Goal: Transaction & Acquisition: Purchase product/service

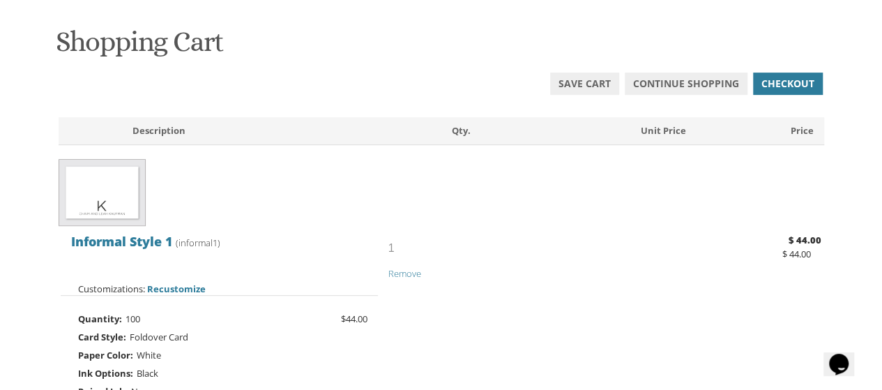
scroll to position [215, 0]
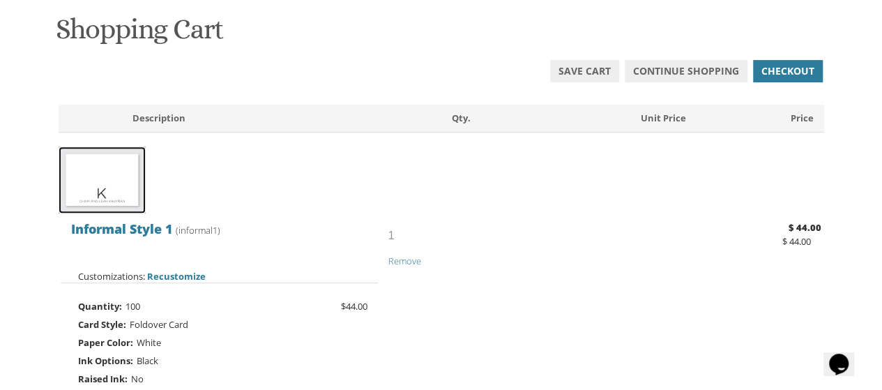
click at [93, 178] on img at bounding box center [102, 179] width 87 height 67
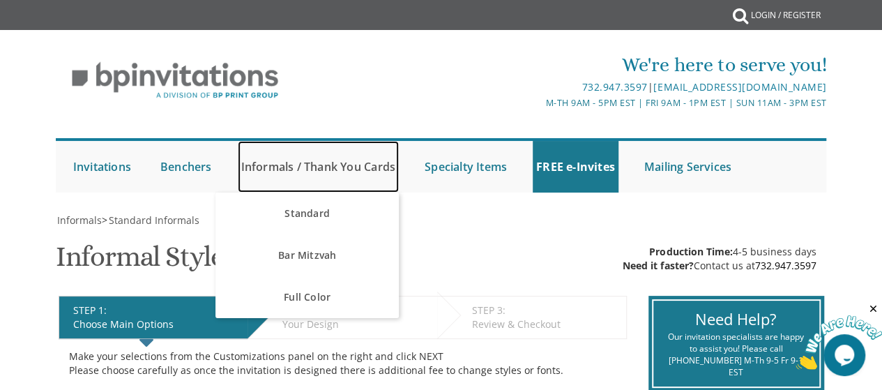
click at [298, 171] on link "Informals / Thank You Cards" at bounding box center [318, 167] width 161 height 52
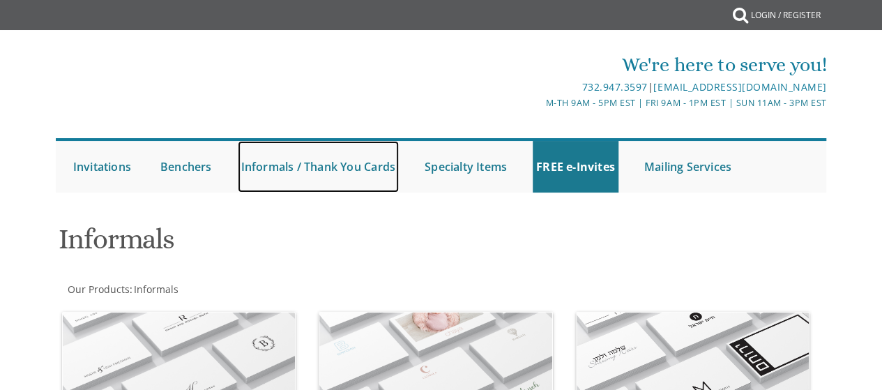
click at [314, 171] on link "Informals / Thank You Cards" at bounding box center [318, 167] width 161 height 52
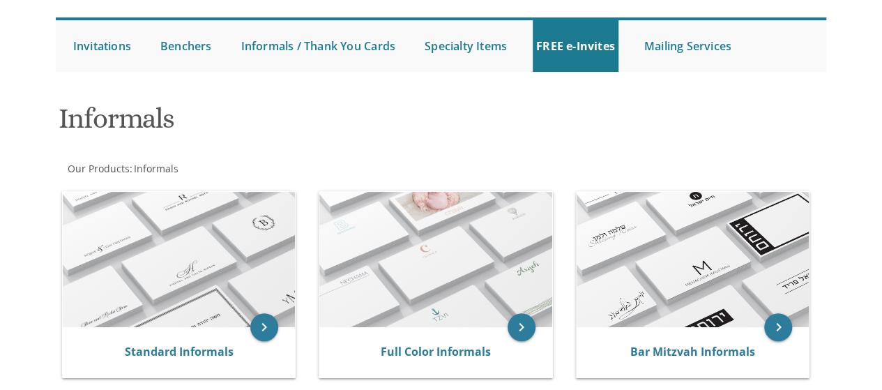
scroll to position [269, 0]
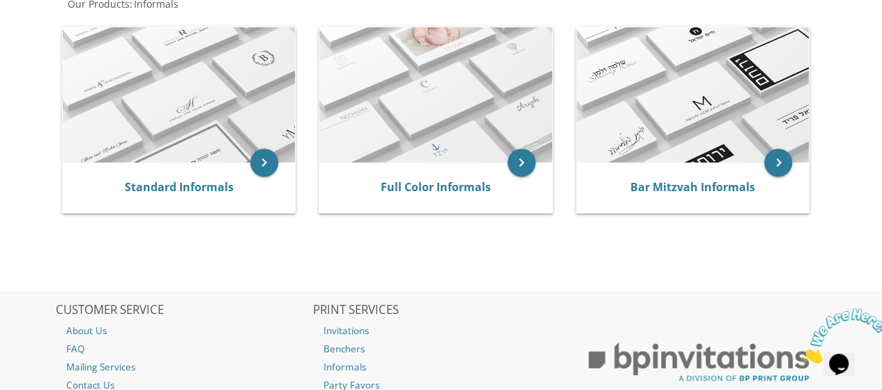
scroll to position [302, 0]
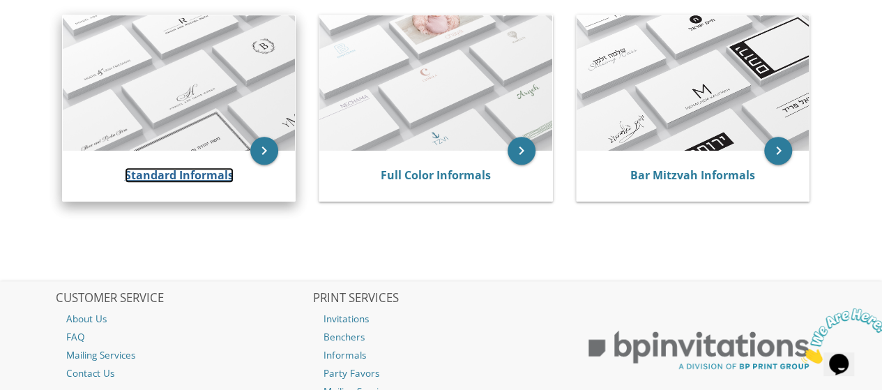
click at [192, 179] on link "Standard Informals" at bounding box center [179, 174] width 109 height 15
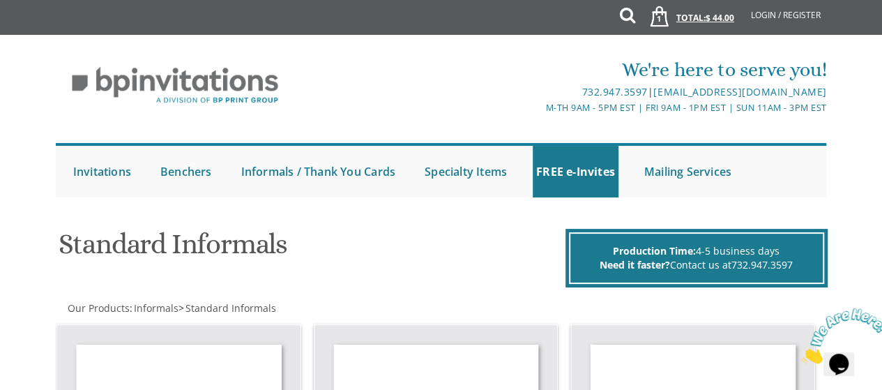
click at [703, 15] on link "1 Total: $ 44.00 $ 44.00" at bounding box center [687, 24] width 107 height 49
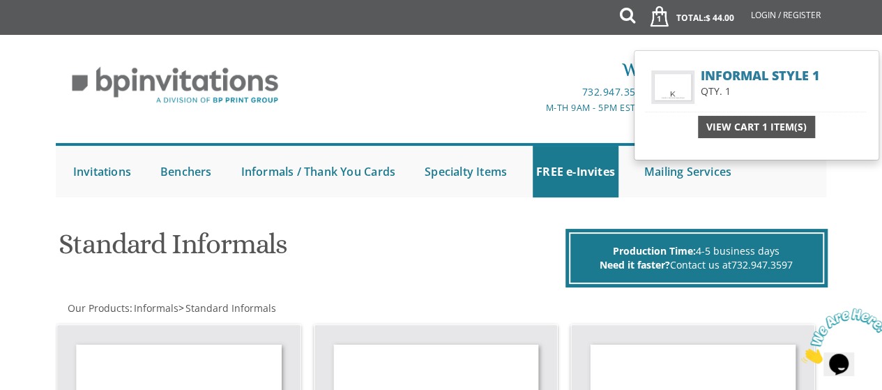
click at [742, 127] on span "View Cart 1 Item(s)" at bounding box center [756, 127] width 100 height 14
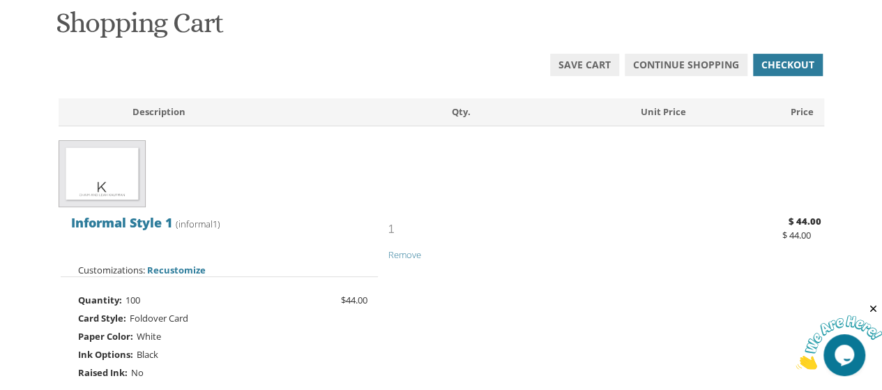
scroll to position [226, 0]
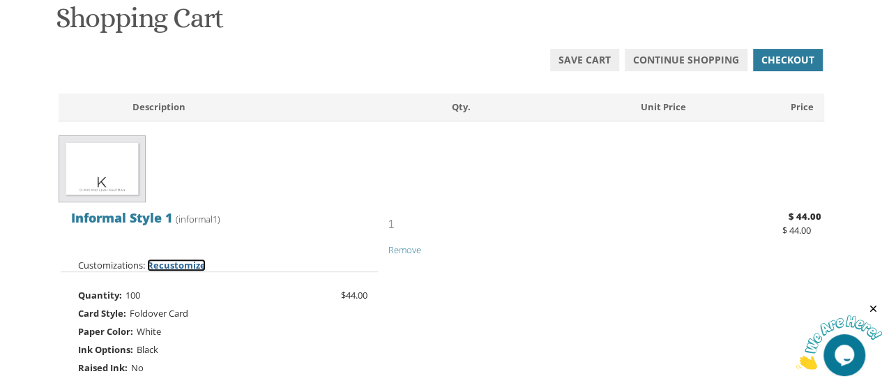
click at [176, 267] on span "Recustomize" at bounding box center [176, 265] width 59 height 13
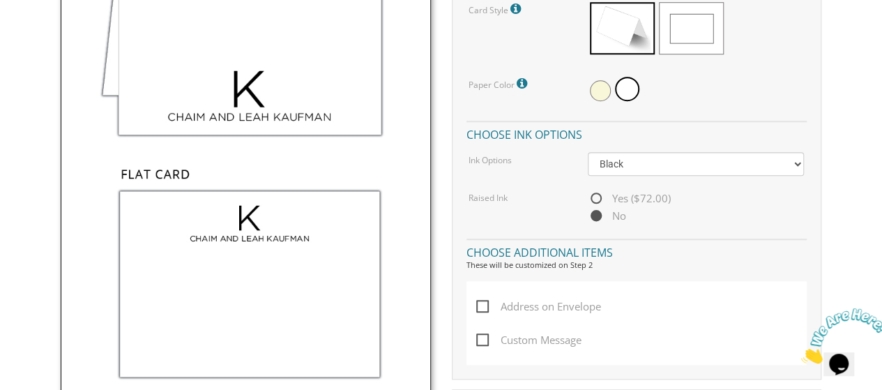
scroll to position [558, 0]
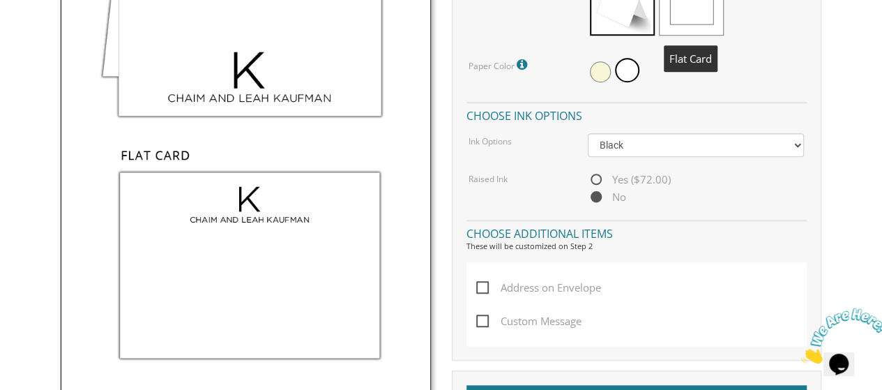
click at [710, 3] on span at bounding box center [691, 9] width 65 height 52
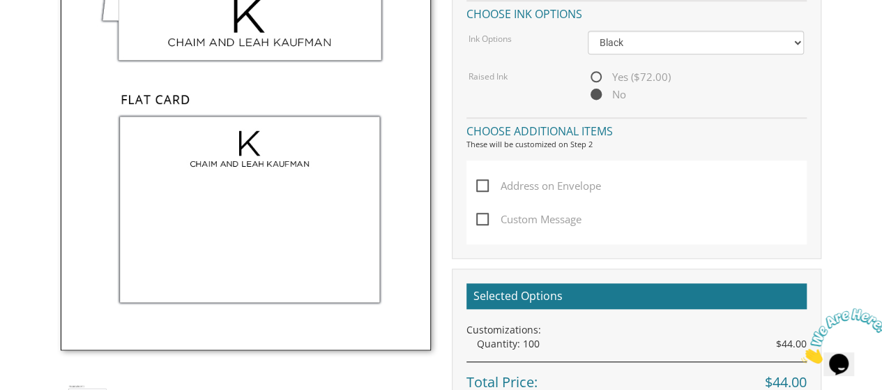
scroll to position [697, 0]
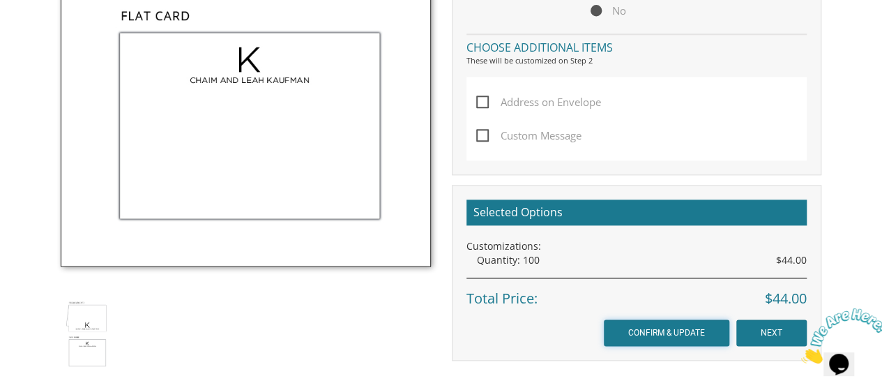
click at [716, 330] on input "CONFIRM & UPDATE" at bounding box center [666, 332] width 125 height 26
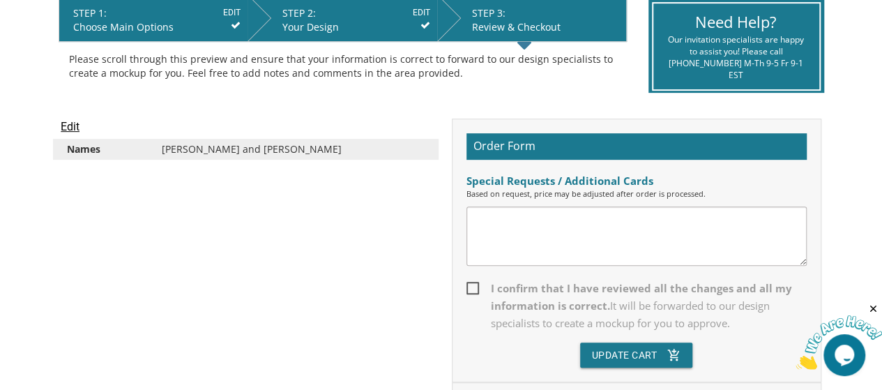
scroll to position [325, 0]
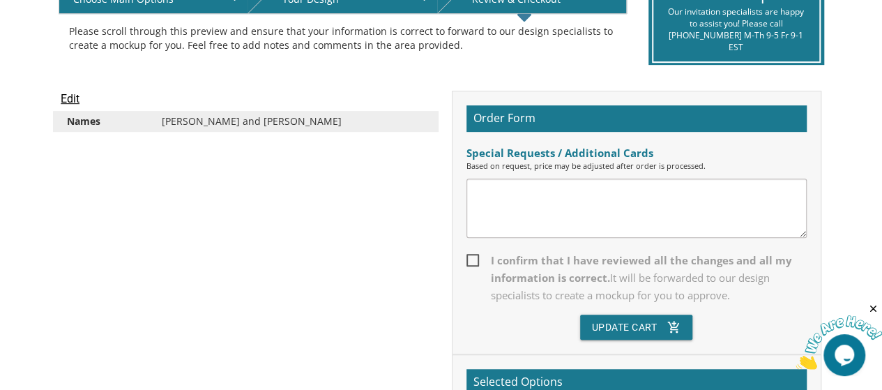
click at [479, 253] on span "I confirm that I have reviewed all the changes and all my information is correc…" at bounding box center [636, 278] width 340 height 52
click at [475, 254] on input "I confirm that I have reviewed all the changes and all my information is correc…" at bounding box center [470, 258] width 9 height 9
checkbox input "true"
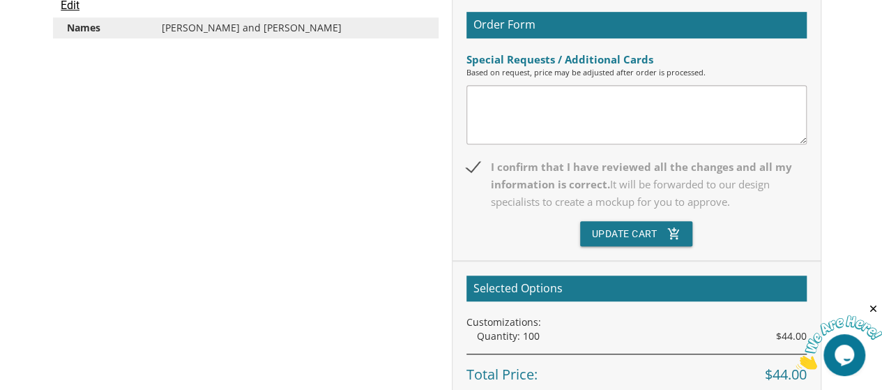
scroll to position [455, 0]
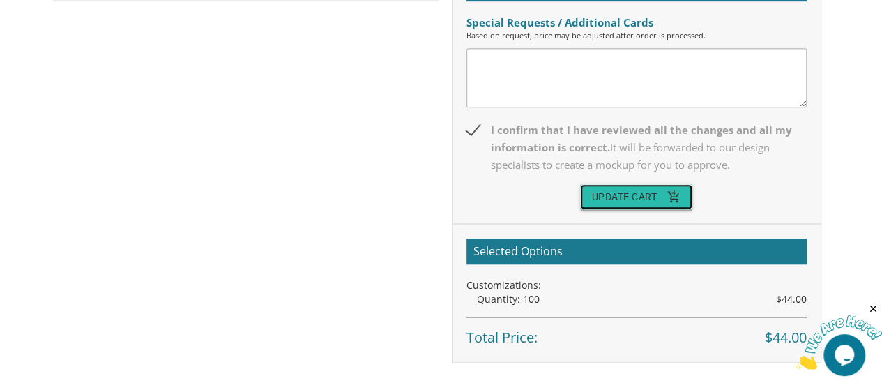
click at [661, 201] on button "Update Cart add_shopping_cart" at bounding box center [636, 196] width 112 height 25
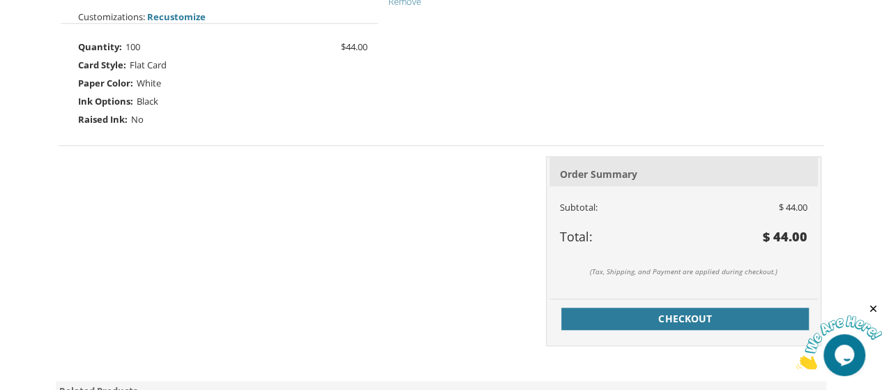
scroll to position [492, 0]
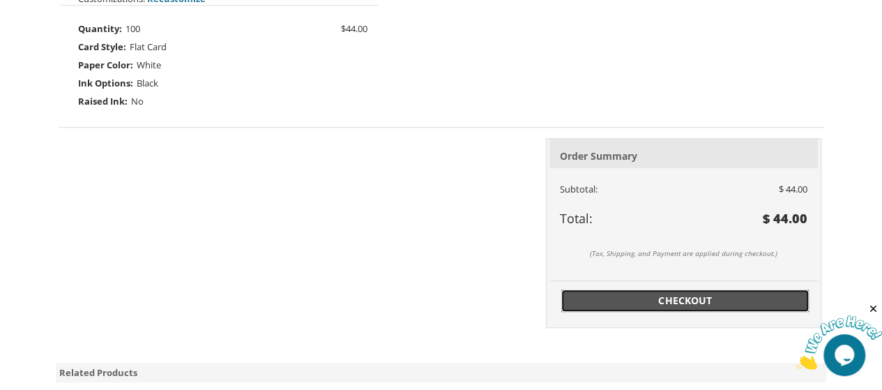
click at [640, 296] on span "Checkout" at bounding box center [685, 300] width 231 height 14
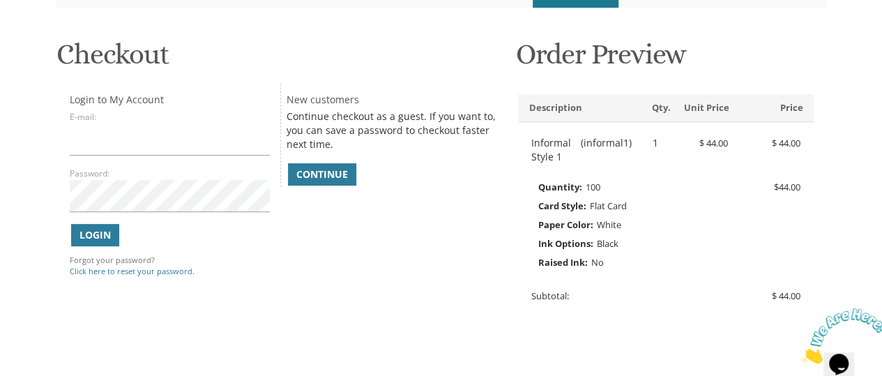
scroll to position [176, 0]
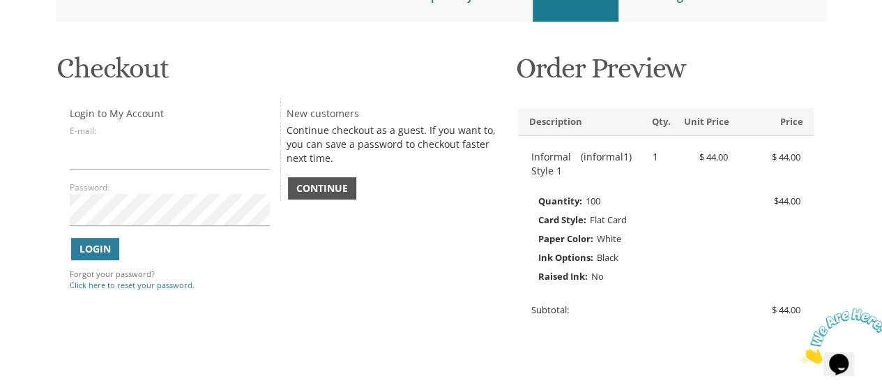
click at [297, 190] on span "Continue" at bounding box center [322, 188] width 52 height 14
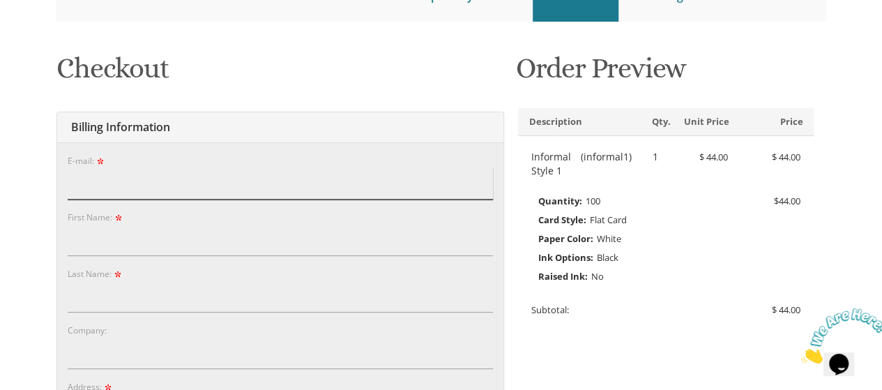
click at [312, 179] on input "E-mail:" at bounding box center [280, 183] width 425 height 32
type input "yzilber@yahoo.ca"
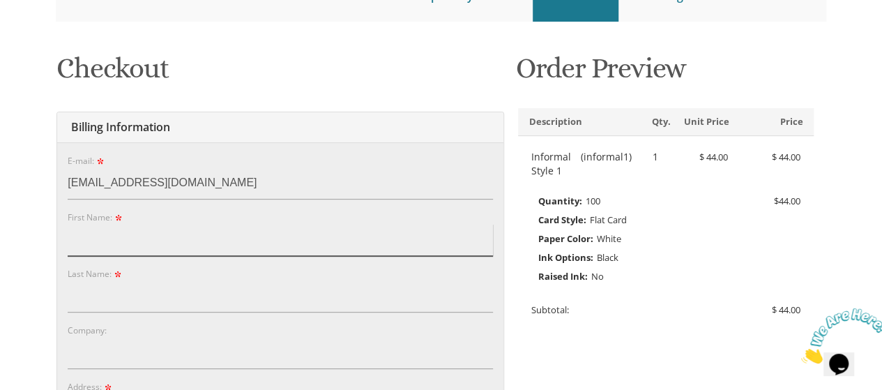
type input "yocheved"
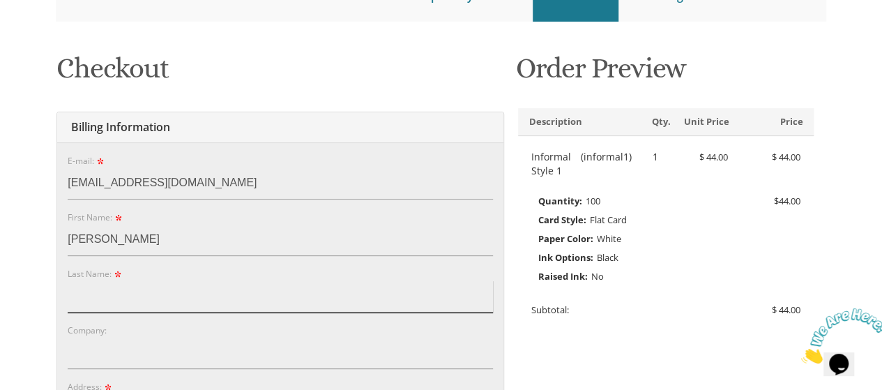
type input "zilber"
type input "150 roosevelt rd"
type input "camp romimu"
type input "monticello"
type input "12701"
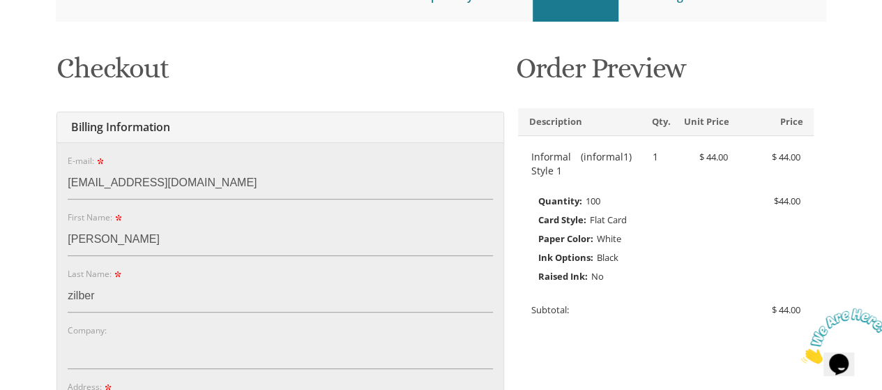
select select "NY"
type input "4169490547"
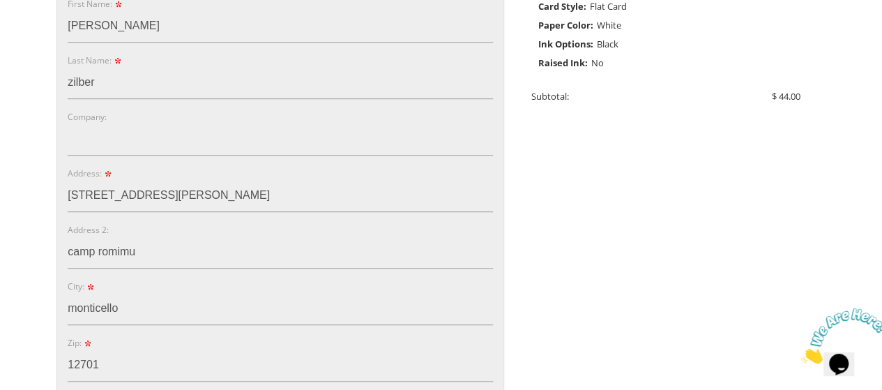
scroll to position [389, 0]
click at [368, 212] on form "E-mail: yzilber@yahoo.ca Password: Password Confirm: First Name: yocheved Last …" at bounding box center [280, 288] width 425 height 696
click at [330, 193] on input "150 roosevelt rd" at bounding box center [280, 196] width 425 height 32
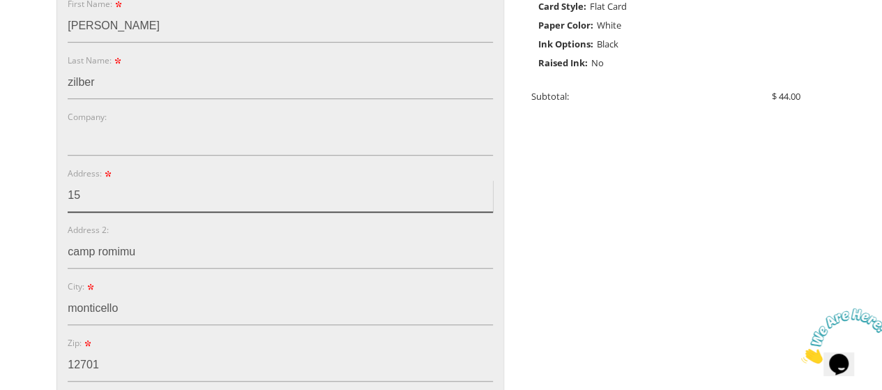
type input "1"
type input "82 Brucewood Crescent"
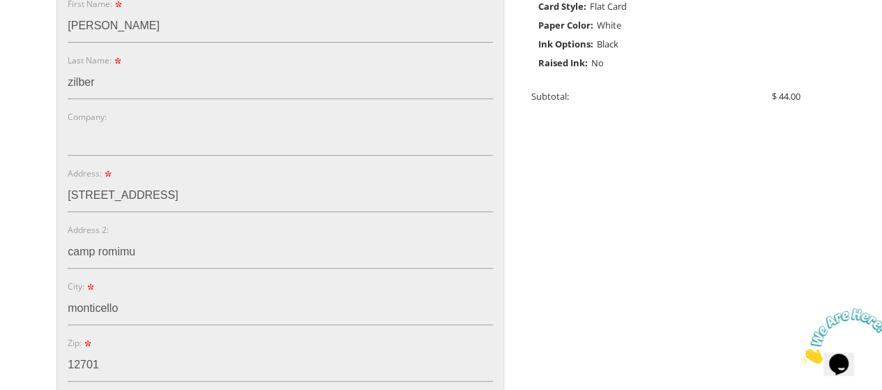
click at [274, 266] on form "E-mail: yzilber@yahoo.ca Password: Password Confirm: First Name: yocheved Last …" at bounding box center [280, 288] width 425 height 696
click at [163, 252] on input "camp romimu" at bounding box center [280, 252] width 425 height 32
type input "c"
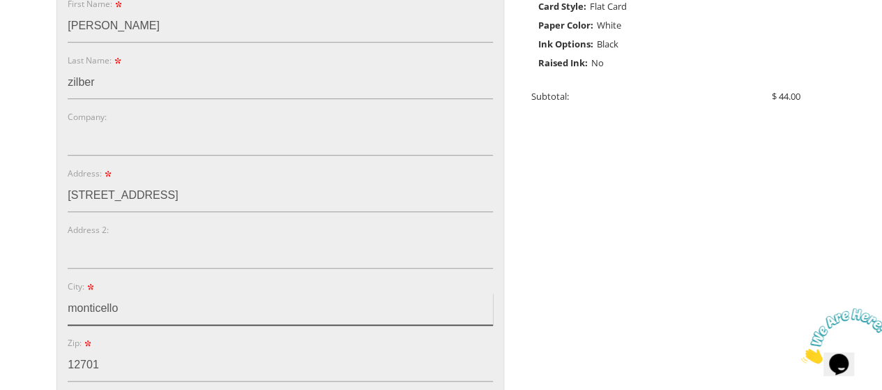
click at [122, 317] on input "monticello" at bounding box center [280, 309] width 425 height 32
type input "m"
type input "Toronto"
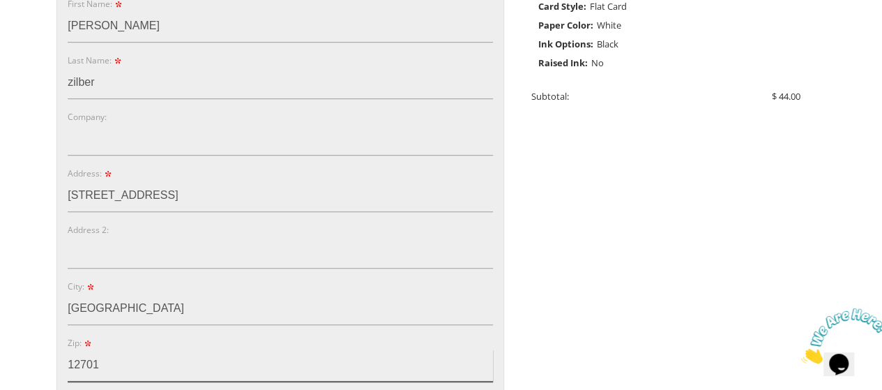
click at [116, 356] on input "12701" at bounding box center [280, 365] width 425 height 32
type input "1"
type input "m6a2g8"
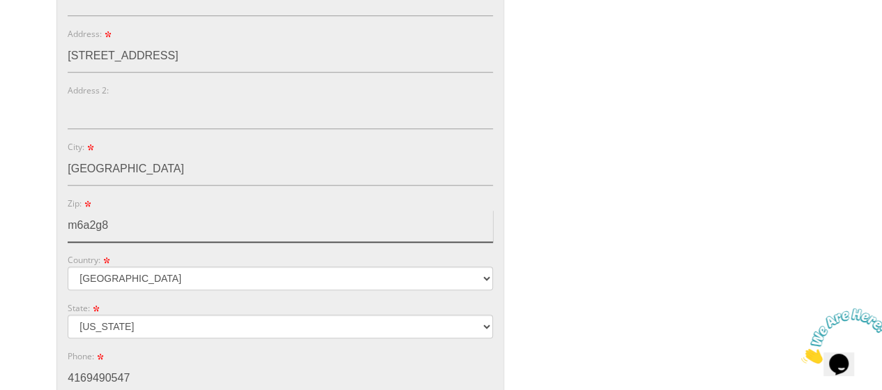
scroll to position [640, 0]
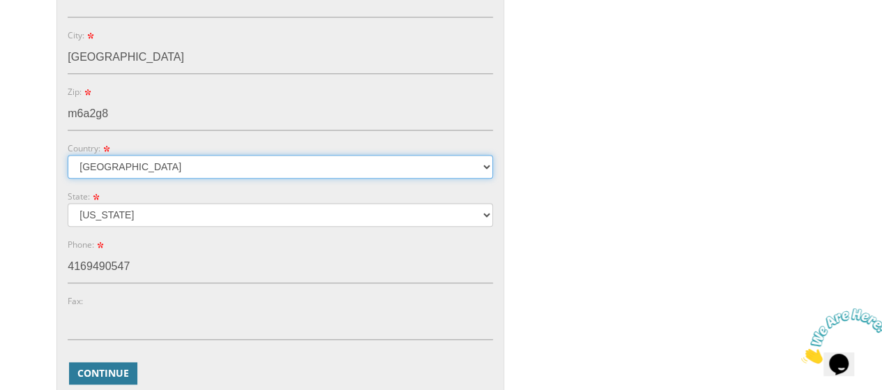
click at [448, 164] on select "Australia Canada United Kingdom United States" at bounding box center [280, 167] width 425 height 24
select select "CA"
click at [68, 155] on select "Australia Canada United Kingdom United States" at bounding box center [280, 167] width 425 height 24
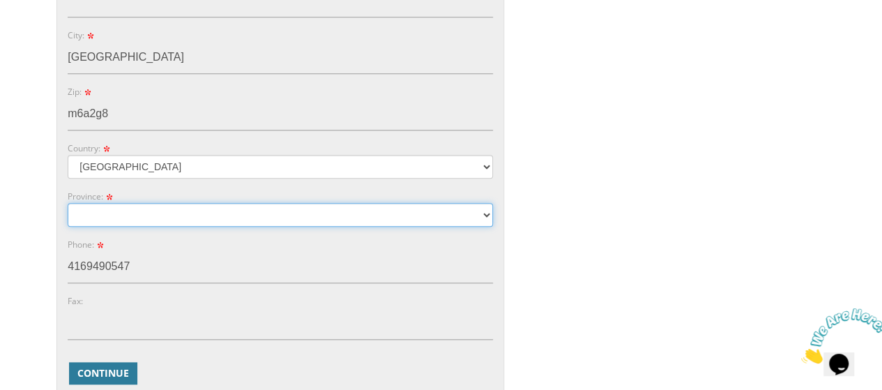
click at [287, 221] on select "Alberta Manitoba" at bounding box center [280, 215] width 425 height 24
select select "ON"
click at [68, 203] on select "Alberta Manitoba" at bounding box center [280, 215] width 425 height 24
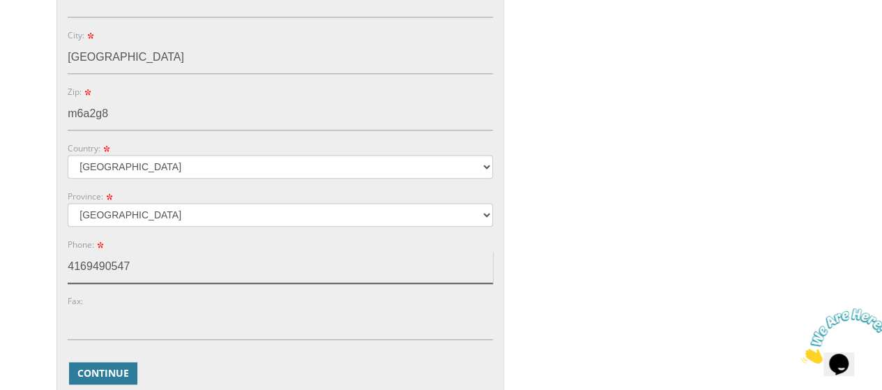
click at [183, 271] on input "4169490547" at bounding box center [280, 267] width 425 height 32
type input "4167322333"
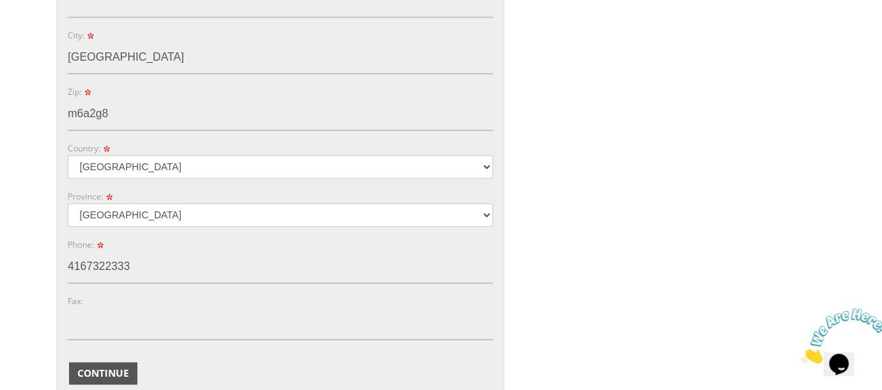
click at [106, 367] on span "Continue" at bounding box center [103, 373] width 52 height 14
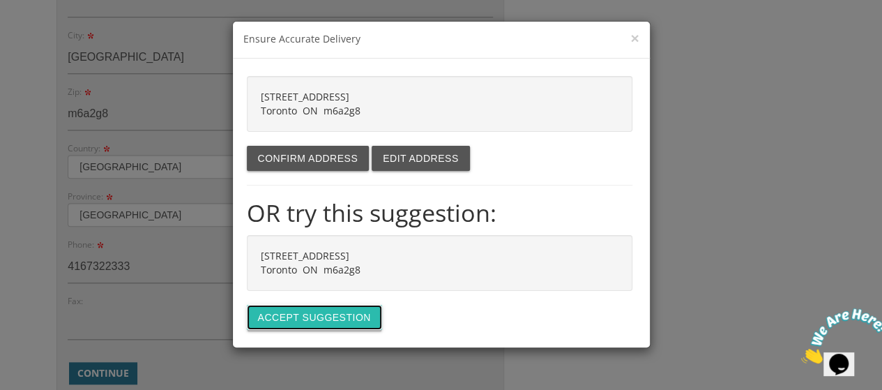
click at [291, 309] on button "Accept suggestion" at bounding box center [314, 317] width 135 height 25
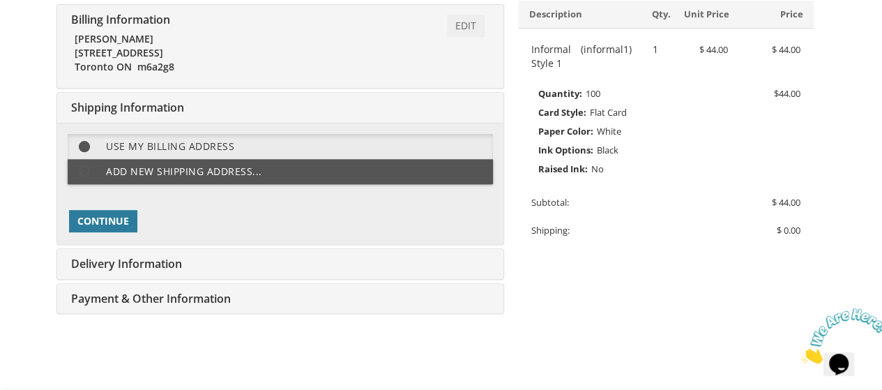
scroll to position [255, 0]
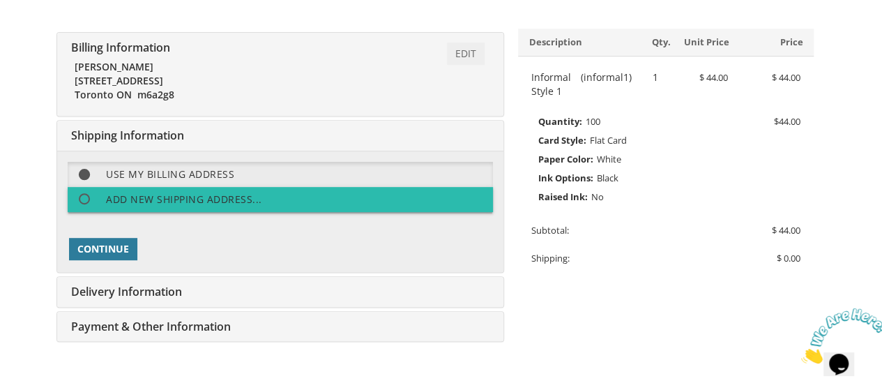
click at [203, 201] on label "Add new shipping address..." at bounding box center [280, 199] width 425 height 25
select select "CA"
select select "ON"
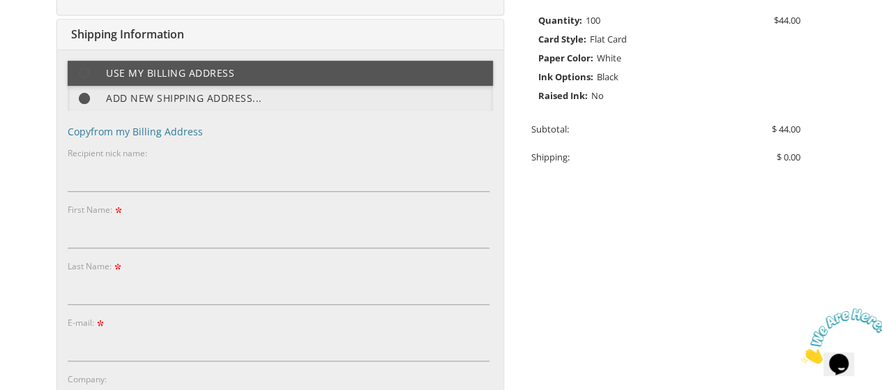
scroll to position [358, 0]
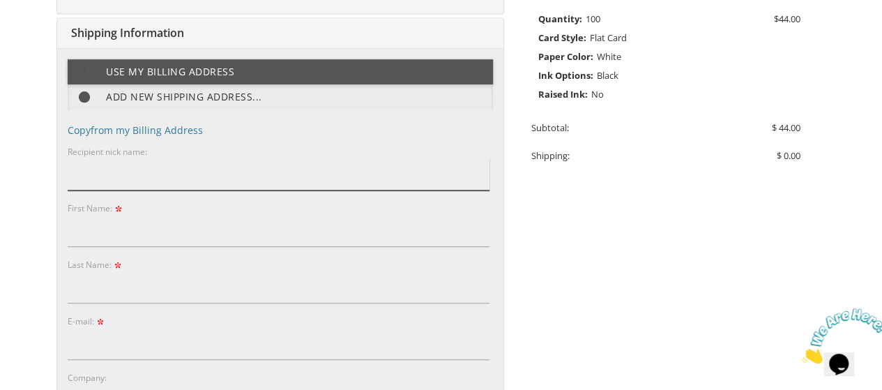
click at [139, 172] on input "Recipient nick name:" at bounding box center [279, 174] width 422 height 32
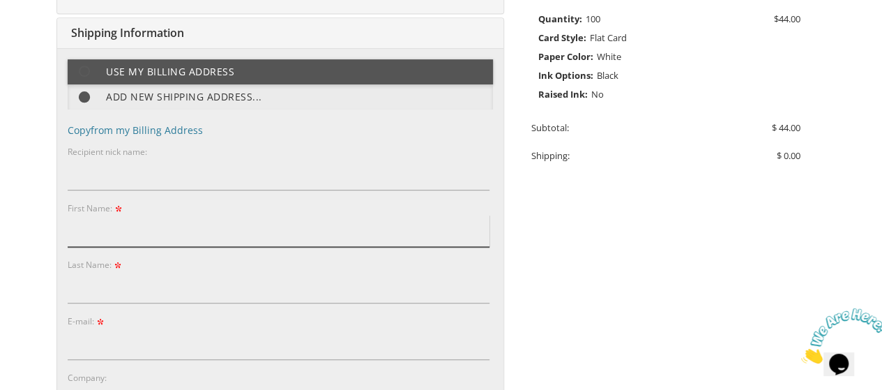
click at [112, 224] on input "First Name:" at bounding box center [279, 231] width 422 height 32
type input "Leah"
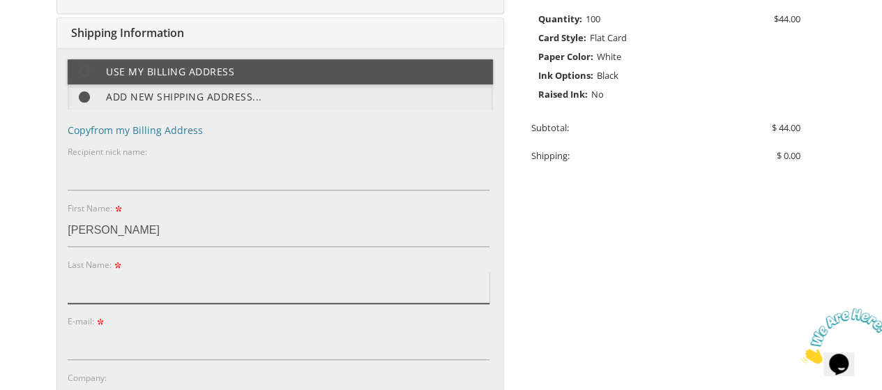
click at [104, 282] on input "Last Name:" at bounding box center [279, 287] width 422 height 32
type input "Lebovits"
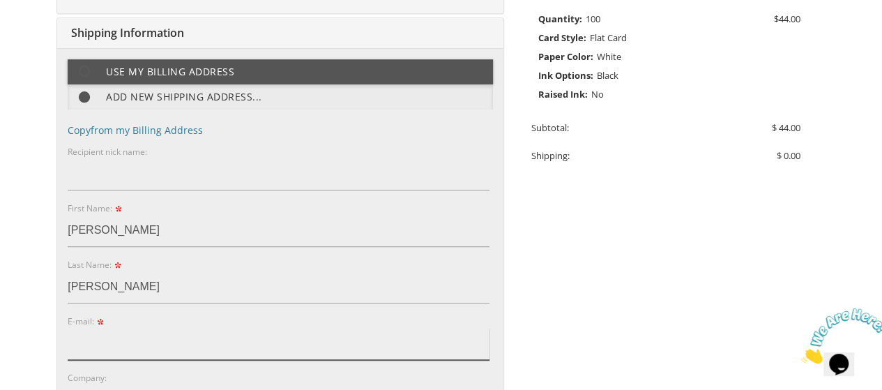
click at [99, 346] on input "E-mail:" at bounding box center [279, 344] width 422 height 32
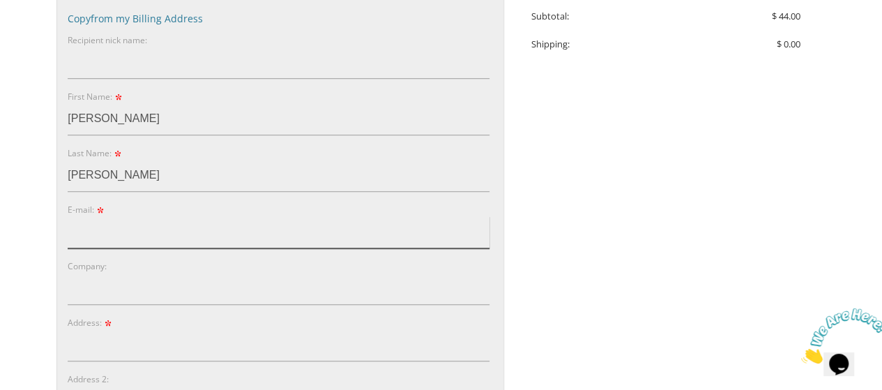
scroll to position [525, 0]
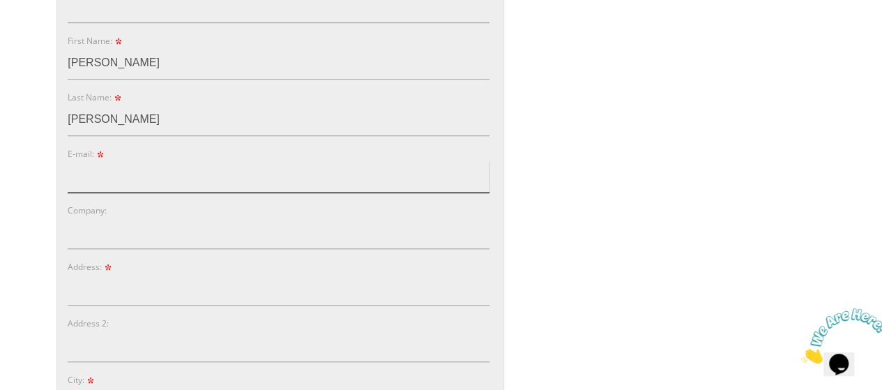
click at [96, 174] on input "E-mail:" at bounding box center [279, 176] width 422 height 32
type input "yzilber@yahoo.ca"
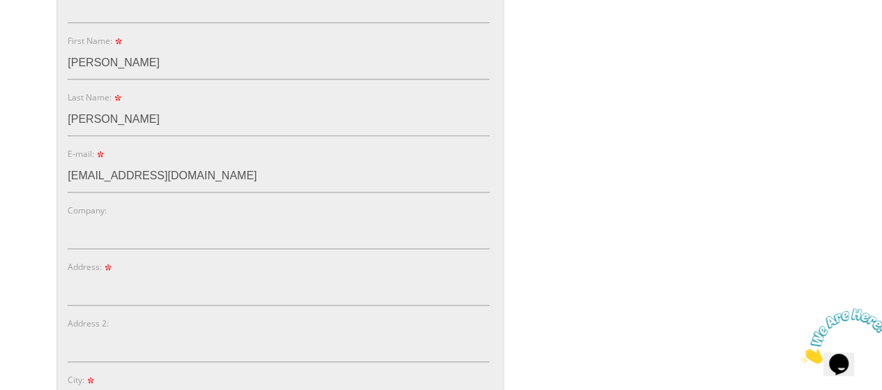
click at [103, 268] on label "Address:" at bounding box center [91, 267] width 46 height 12
click at [103, 273] on input "Address:" at bounding box center [279, 289] width 422 height 32
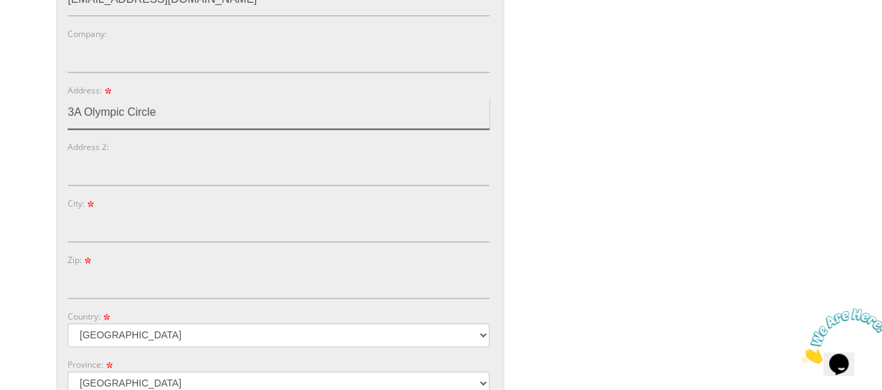
scroll to position [729, 0]
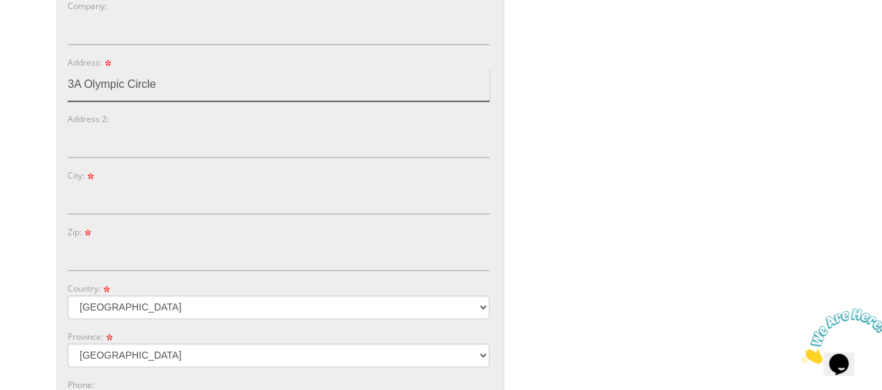
type input "3A Olympic Circle"
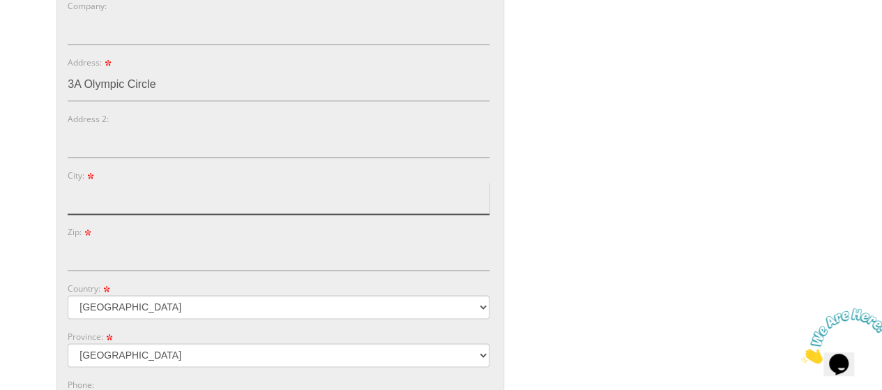
click at [156, 194] on input "City:" at bounding box center [279, 198] width 422 height 32
type input "lakewood"
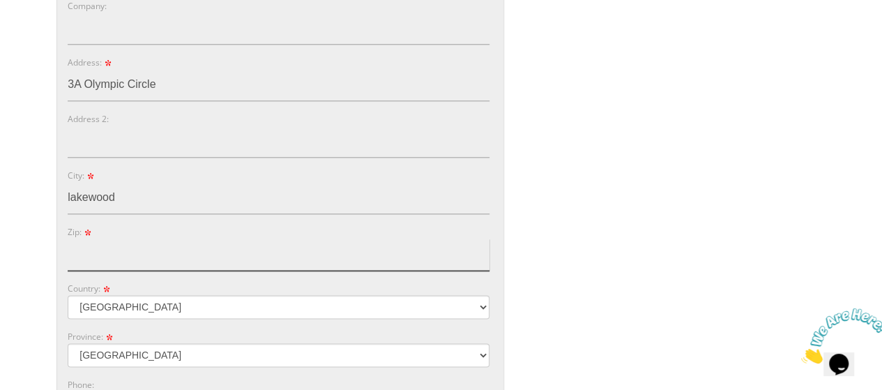
click at [99, 249] on input "Zip:" at bounding box center [279, 254] width 422 height 32
type input "08701"
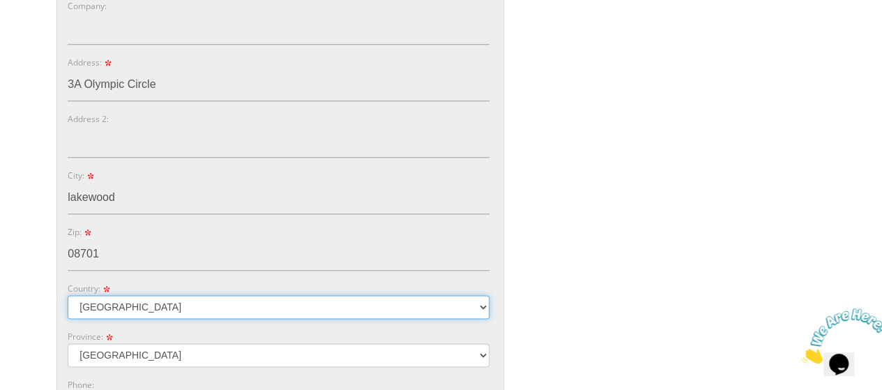
click at [109, 301] on select "Australia Canada United Kingdom United States" at bounding box center [279, 307] width 422 height 24
select select "US"
click at [68, 295] on select "Australia Canada United Kingdom United States" at bounding box center [279, 307] width 422 height 24
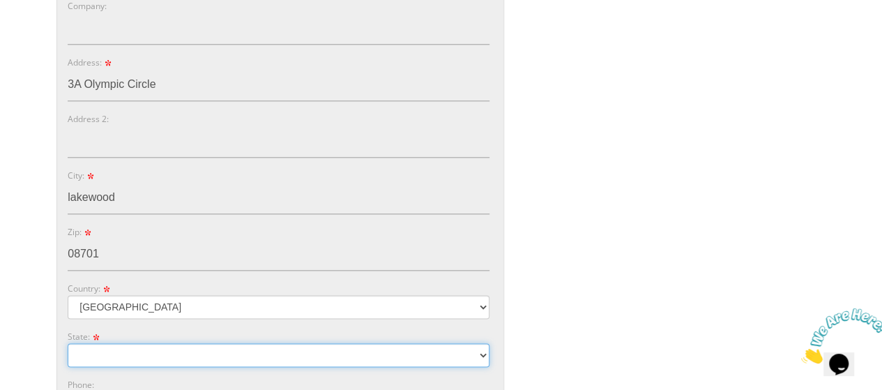
click at [131, 353] on select "Alabama Alaska Guam" at bounding box center [279, 355] width 422 height 24
select select "NJ"
click at [68, 343] on select "Alabama Alaska Guam" at bounding box center [279, 355] width 422 height 24
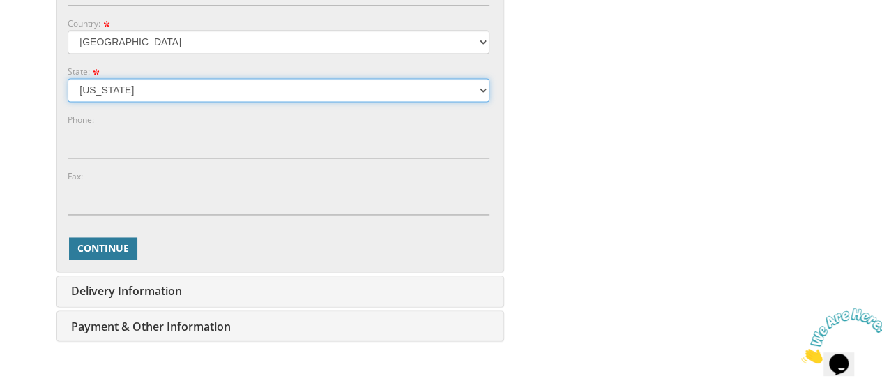
scroll to position [1050, 0]
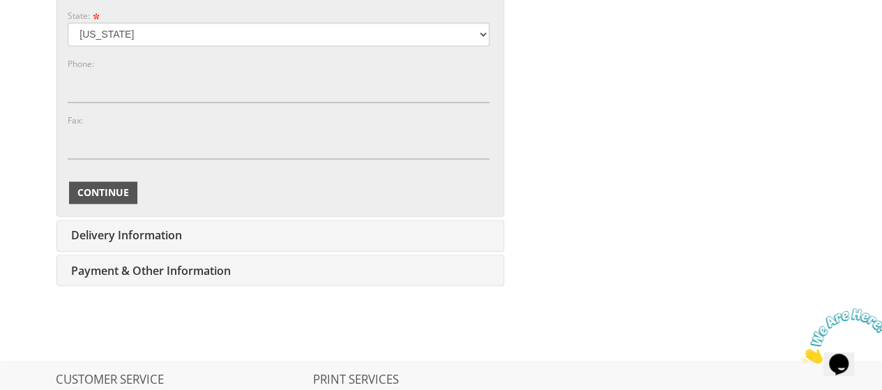
click at [93, 185] on span "Continue" at bounding box center [103, 192] width 52 height 14
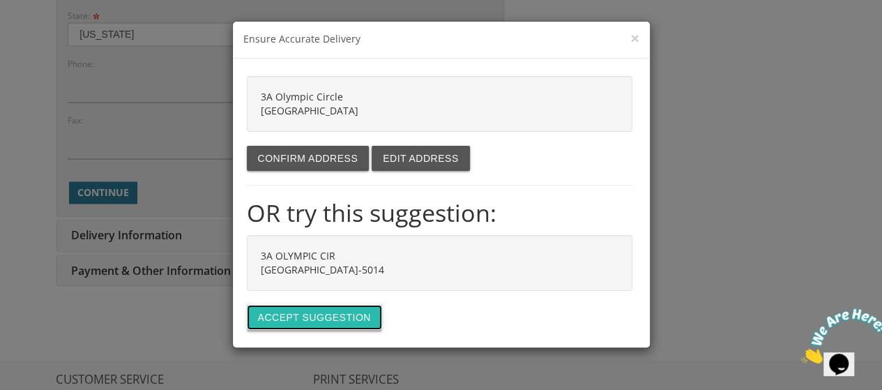
click at [321, 317] on button "Accept suggestion" at bounding box center [314, 317] width 135 height 25
type input "3A OLYMPIC CIR"
type input "LAKEWOOD"
type input "08701-5014"
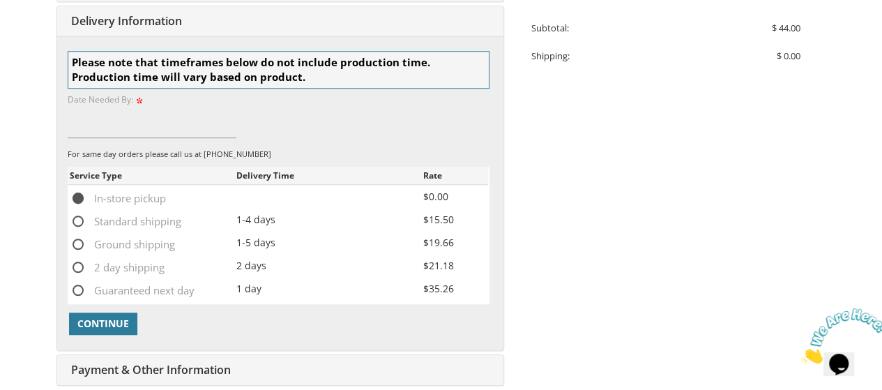
scroll to position [445, 0]
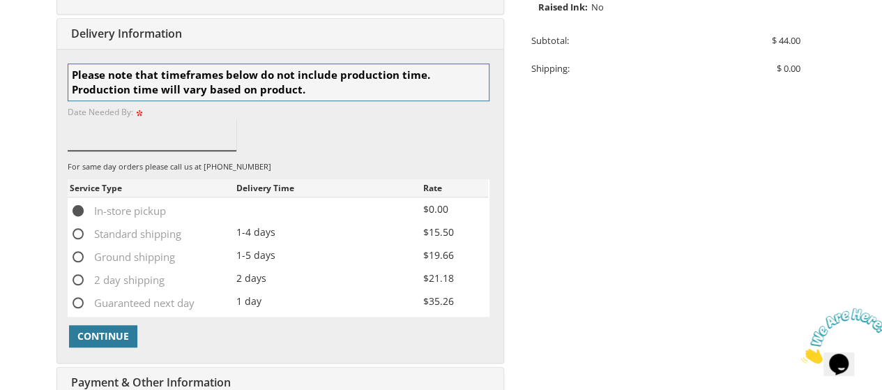
click at [151, 133] on input at bounding box center [152, 135] width 169 height 32
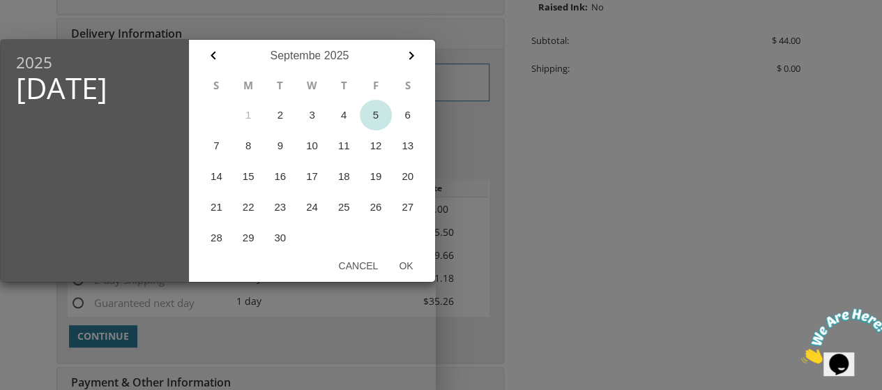
click at [376, 112] on button "5" at bounding box center [376, 115] width 32 height 31
click at [409, 267] on button "Ok" at bounding box center [405, 265] width 35 height 25
type input "Sep 05, 2025"
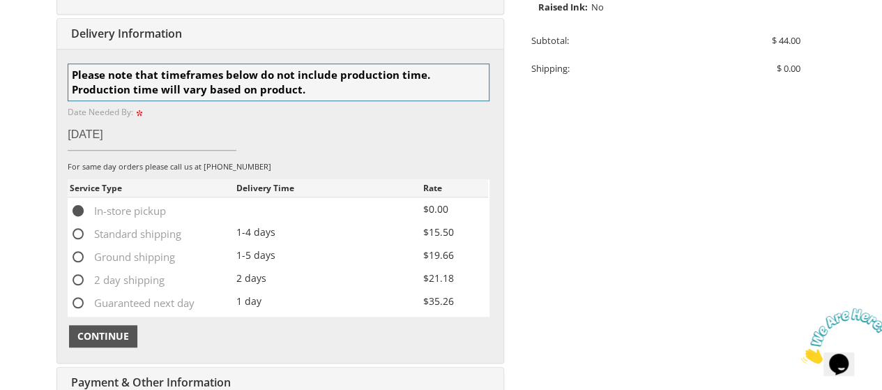
click at [100, 331] on span "Continue" at bounding box center [103, 336] width 52 height 14
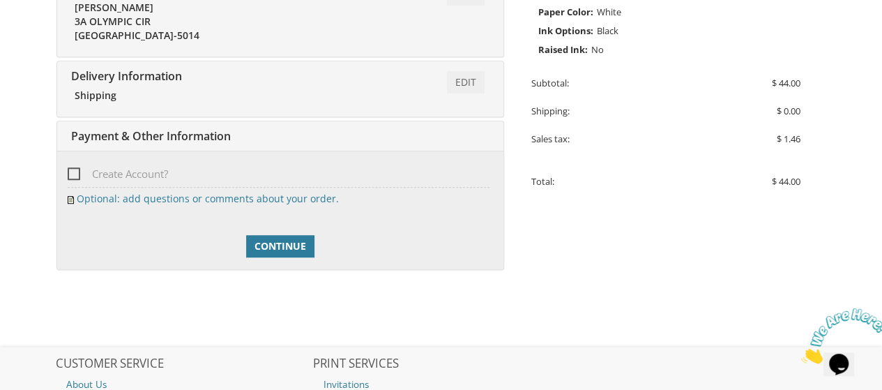
scroll to position [421, 0]
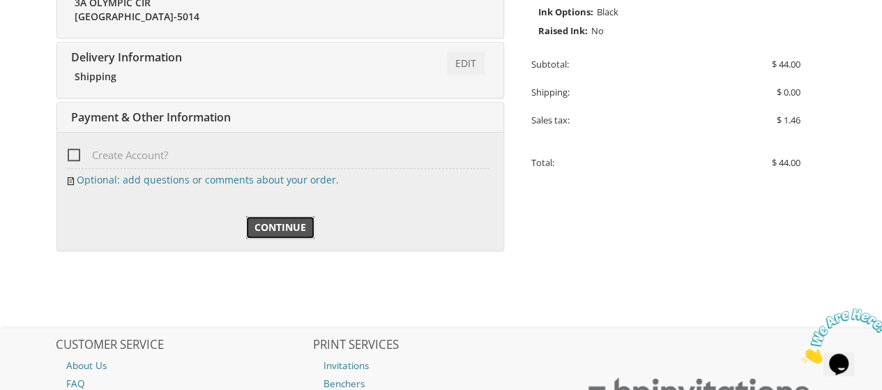
click at [289, 222] on span "Continue" at bounding box center [280, 227] width 52 height 14
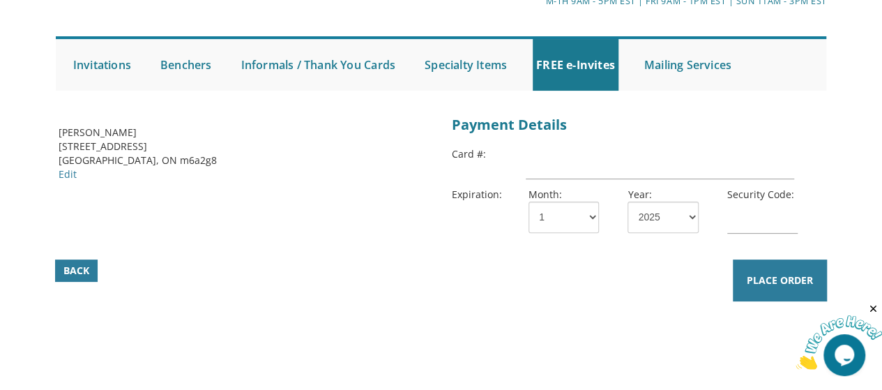
scroll to position [121, 0]
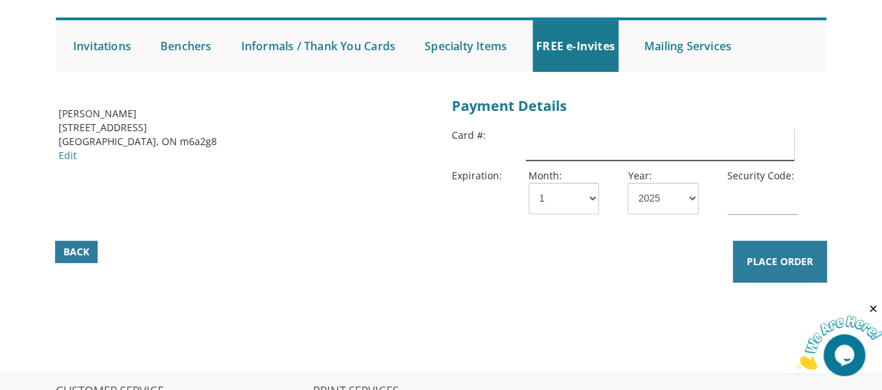
click at [591, 151] on input "text" at bounding box center [660, 144] width 268 height 32
type input "4537473016167010"
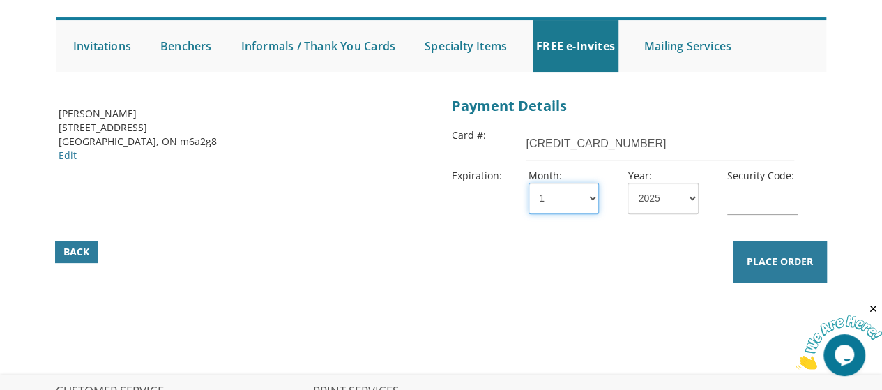
click at [573, 196] on select "1 2 3 4 5 6 7 8 9 10 11 12" at bounding box center [563, 198] width 70 height 31
click at [528, 183] on select "1 2 3 4 5 6 7 8 9 10 11 12" at bounding box center [563, 198] width 70 height 31
click at [667, 204] on select "2025 2026 2027 2028 2029 2030 2031 2032 2033 2034 2035" at bounding box center [662, 198] width 70 height 31
select select "27"
click at [627, 183] on select "2025 2026 2027 2028 2029 2030 2031 2032 2033 2034 2035" at bounding box center [662, 198] width 70 height 31
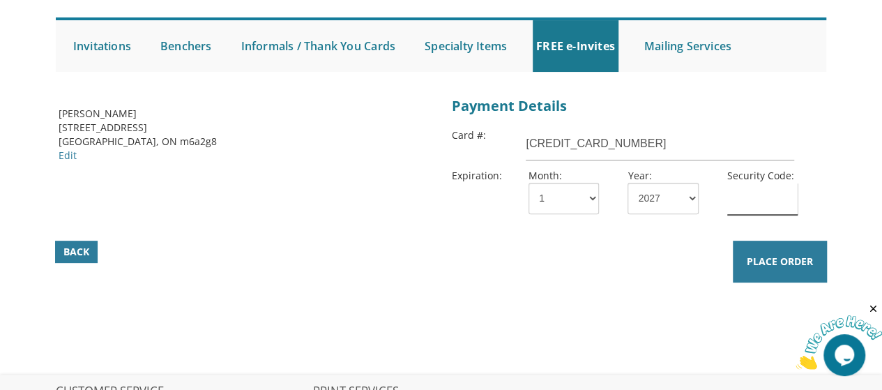
click at [770, 200] on input "text" at bounding box center [762, 199] width 70 height 32
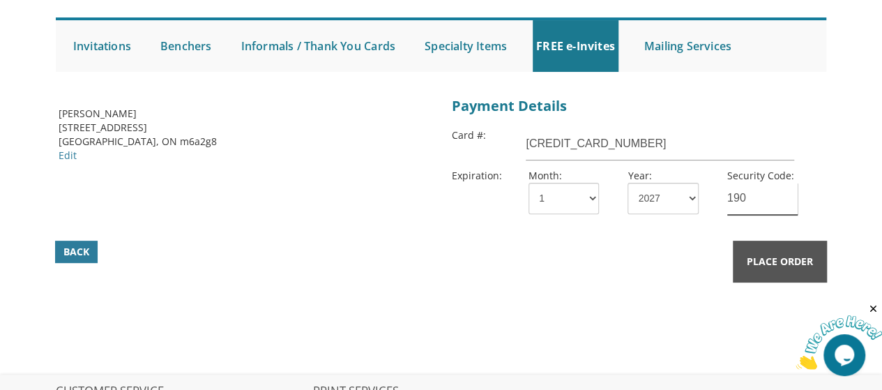
type input "190"
click at [790, 245] on button "Place Order" at bounding box center [780, 262] width 94 height 42
